Goal: Find specific page/section: Find specific page/section

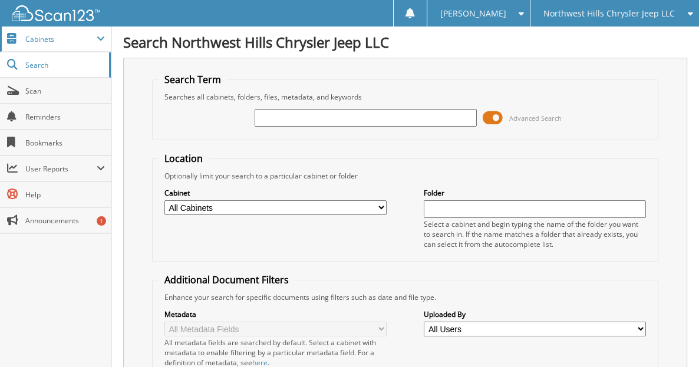
click at [77, 44] on span "Cabinets" at bounding box center [55, 39] width 111 height 25
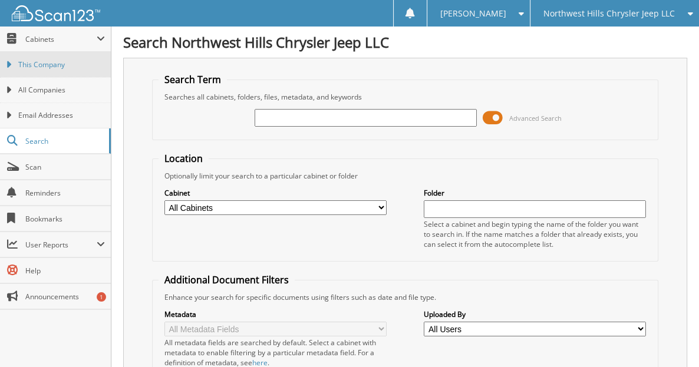
click at [71, 67] on span "This Company" at bounding box center [61, 65] width 87 height 11
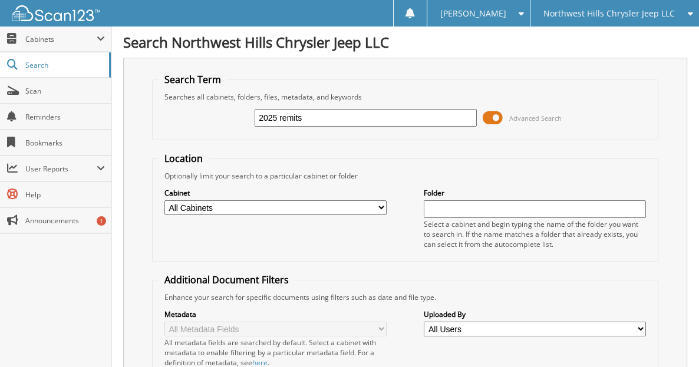
type input "2025 remits"
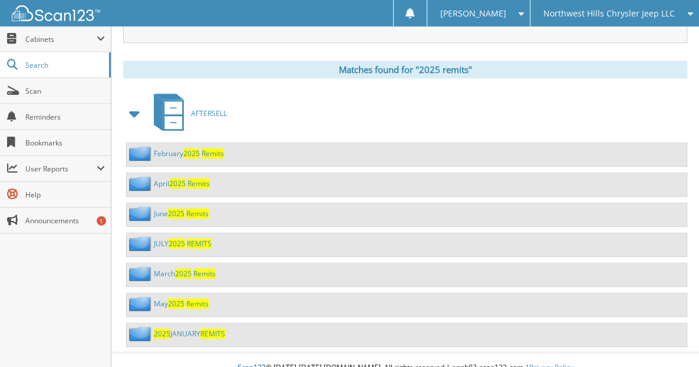
scroll to position [493, 0]
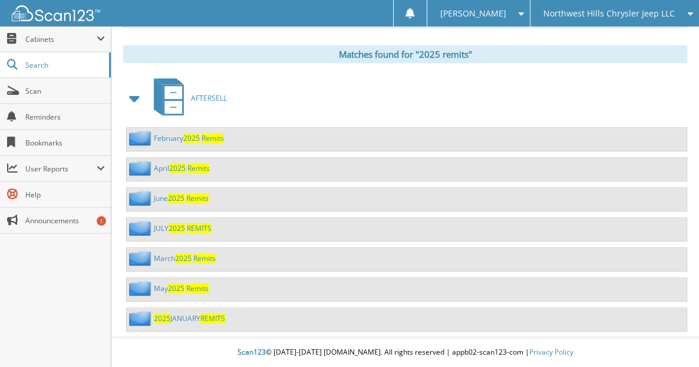
click at [165, 232] on link "[DATE] REMITS" at bounding box center [183, 228] width 58 height 10
